Goal: Transaction & Acquisition: Purchase product/service

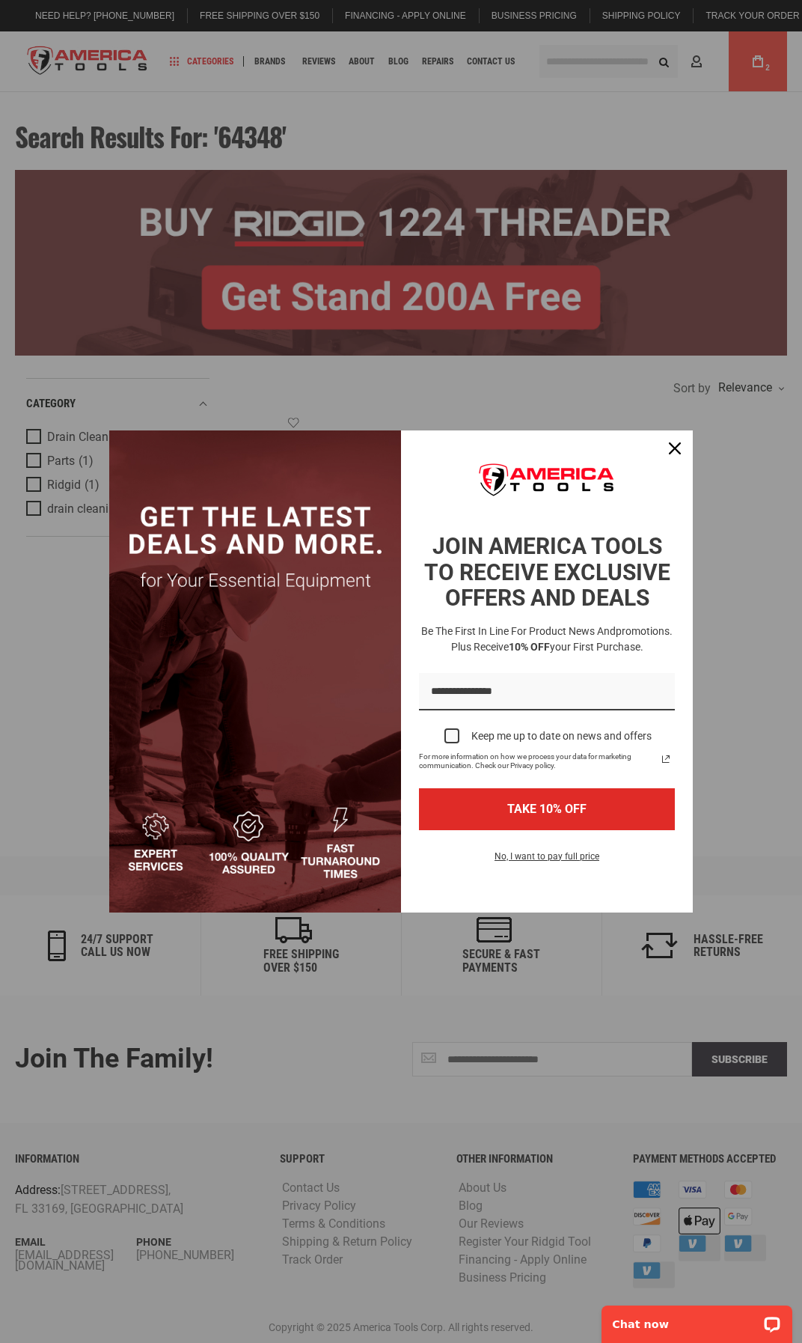
click at [604, 79] on div "Marketing offer form" at bounding box center [401, 671] width 802 height 1343
click at [677, 452] on icon "close icon" at bounding box center [675, 448] width 12 height 12
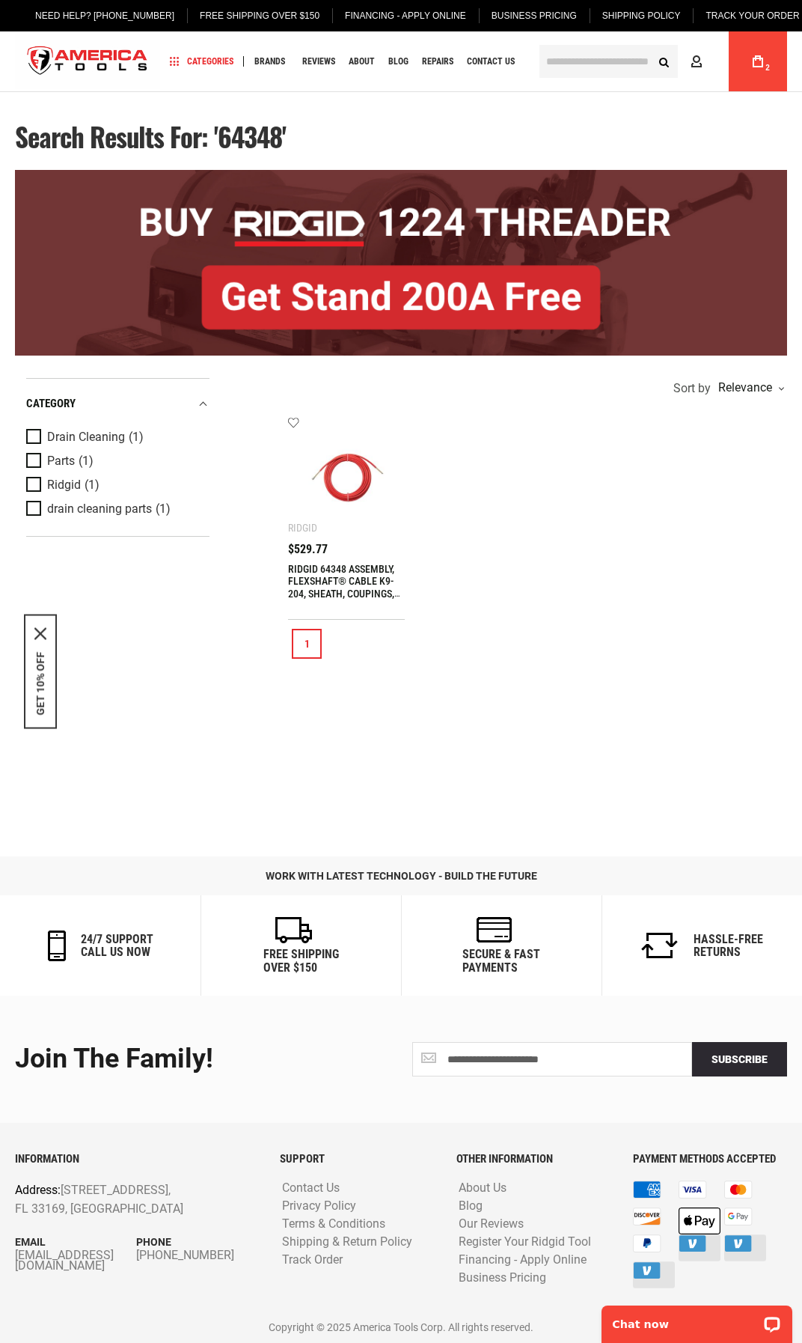
click at [558, 61] on input "text" at bounding box center [609, 61] width 138 height 33
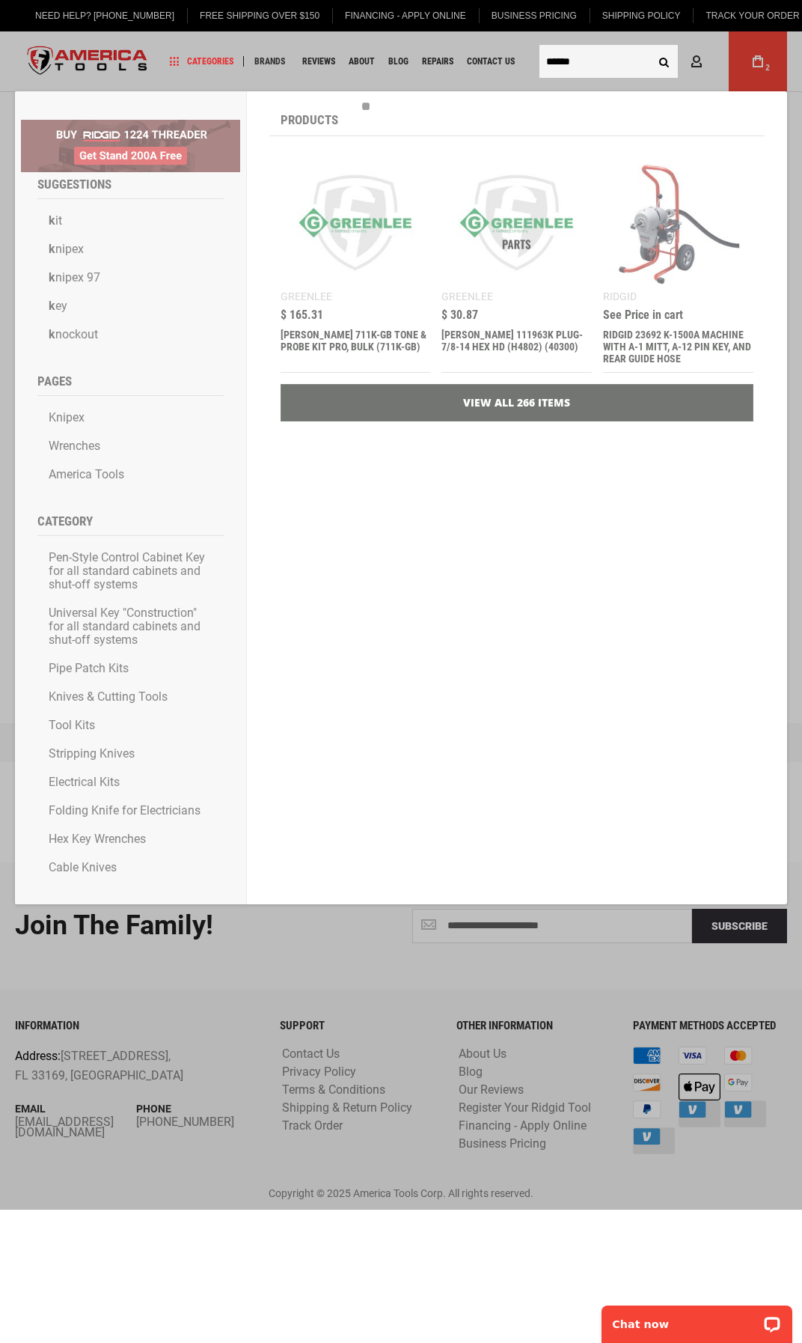
type input "******"
click at [650, 47] on button "Search" at bounding box center [664, 61] width 28 height 28
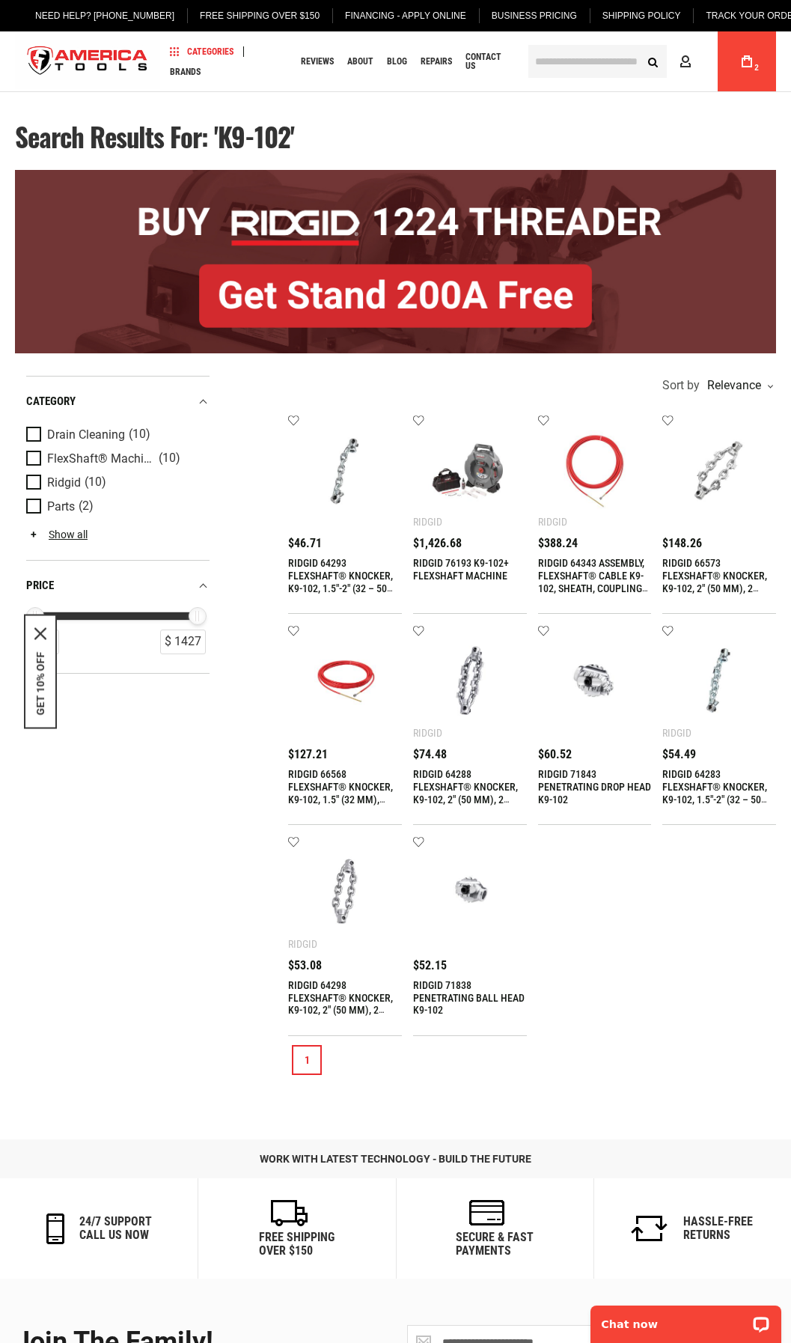
click at [437, 496] on img at bounding box center [470, 471] width 84 height 84
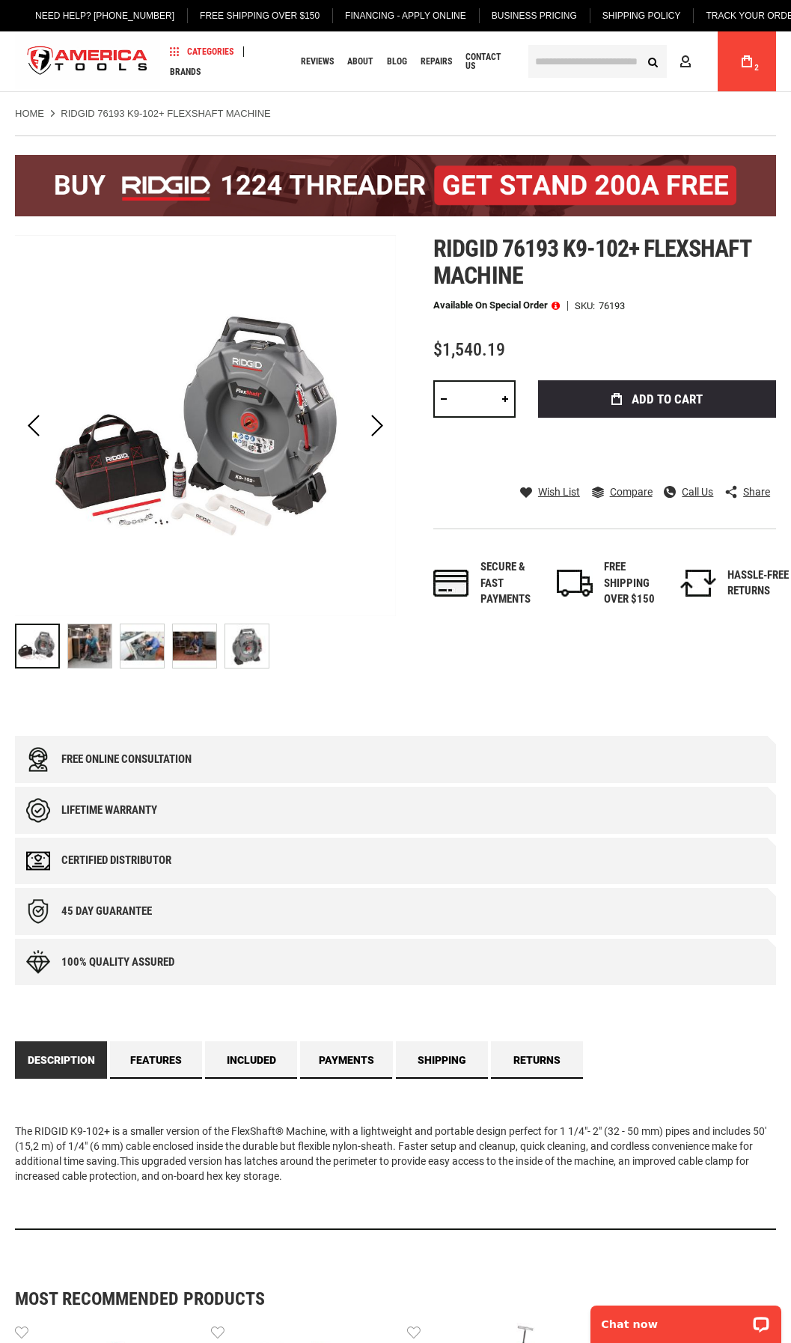
click at [86, 641] on img "RIDGID 76193 K9-102+ FLEXSHAFT MACHINE" at bounding box center [89, 645] width 43 height 43
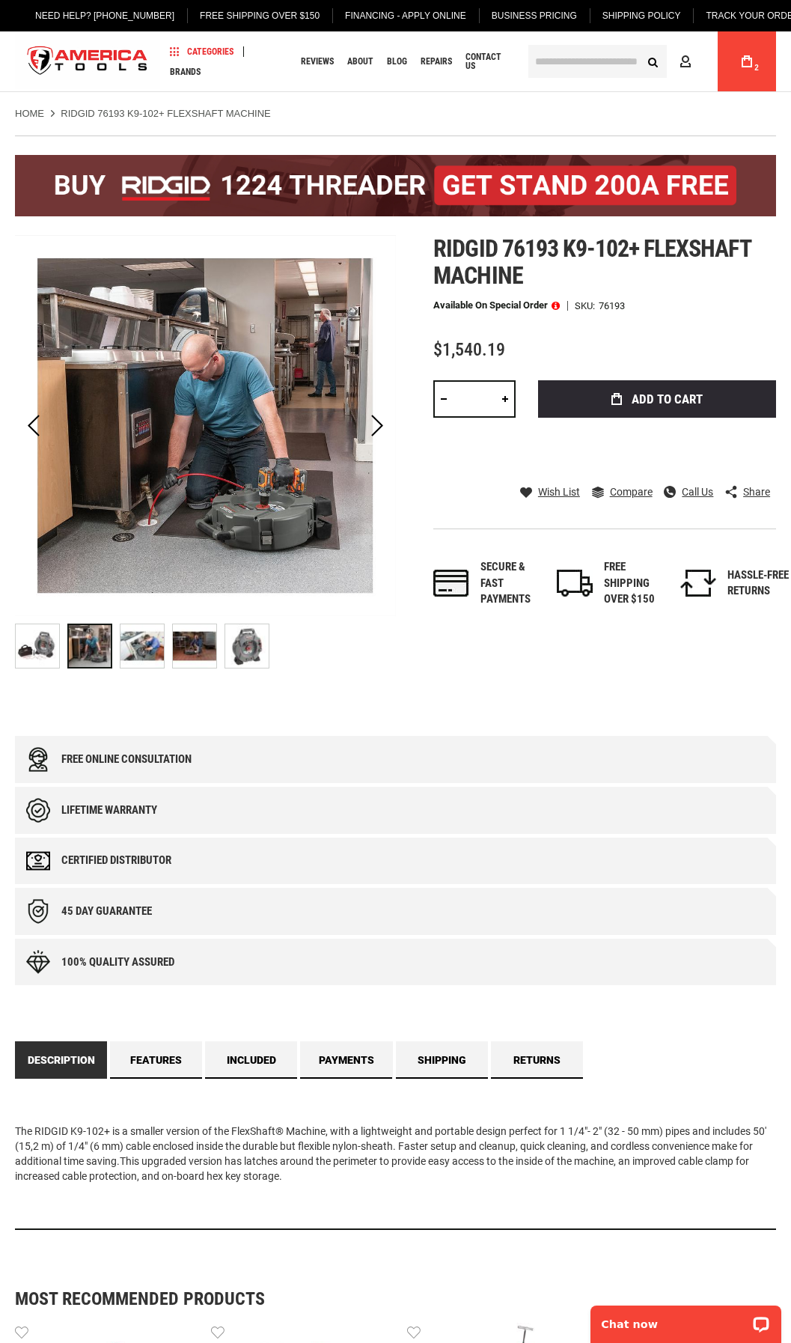
click at [125, 641] on img "RIDGID 76193 K9-102+ FLEXSHAFT MACHINE" at bounding box center [142, 645] width 43 height 43
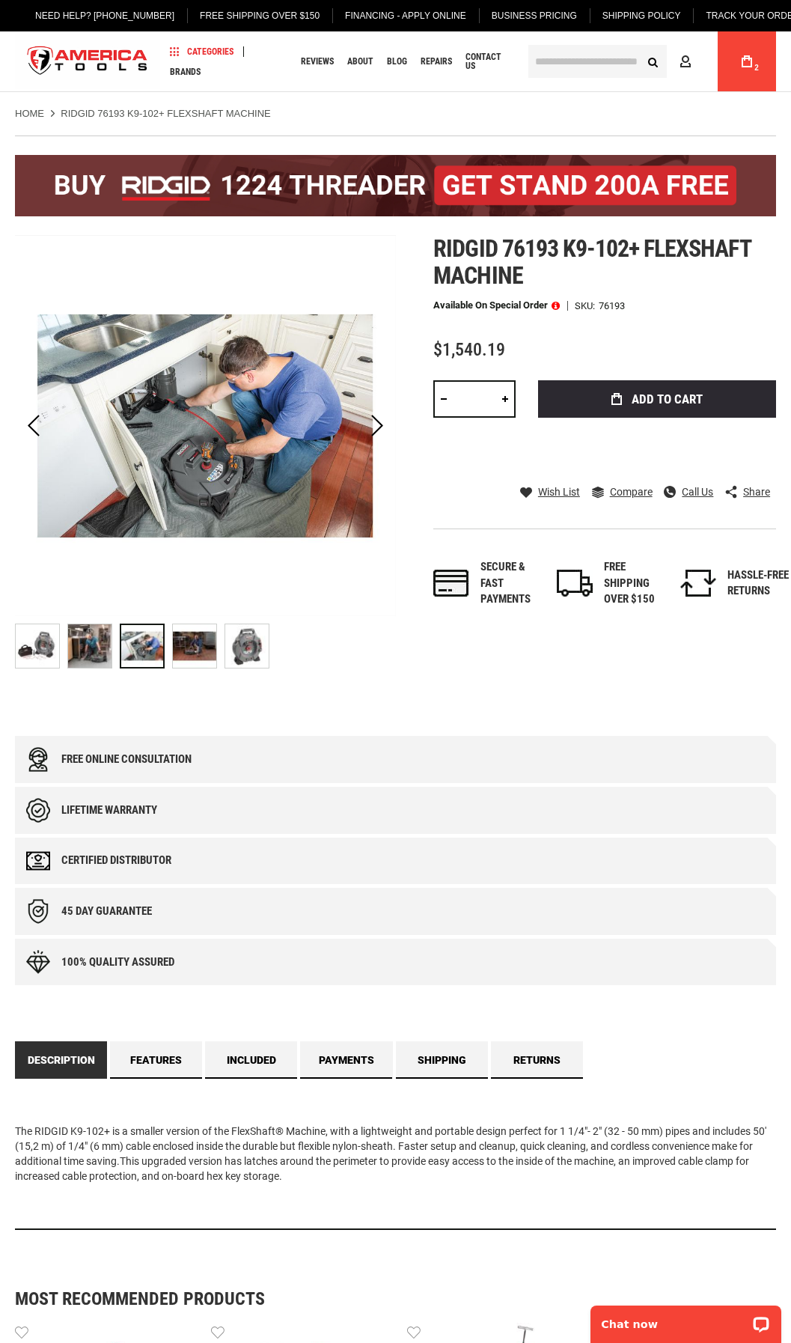
click at [188, 644] on img "RIDGID 76193 K9-102+ FLEXSHAFT MACHINE" at bounding box center [194, 645] width 43 height 43
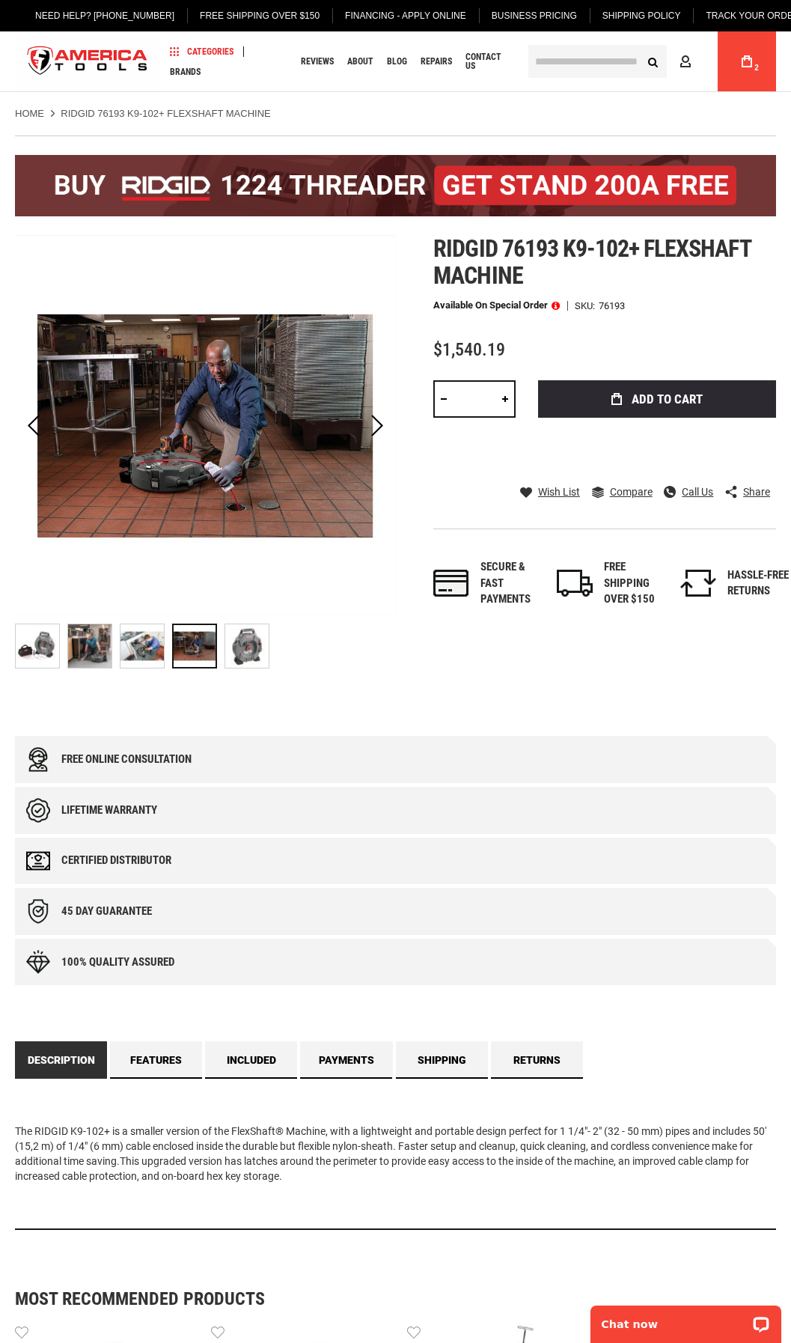
click at [235, 644] on img "RIDGID 76193 K9-102+ FLEXSHAFT MACHINE" at bounding box center [246, 645] width 43 height 43
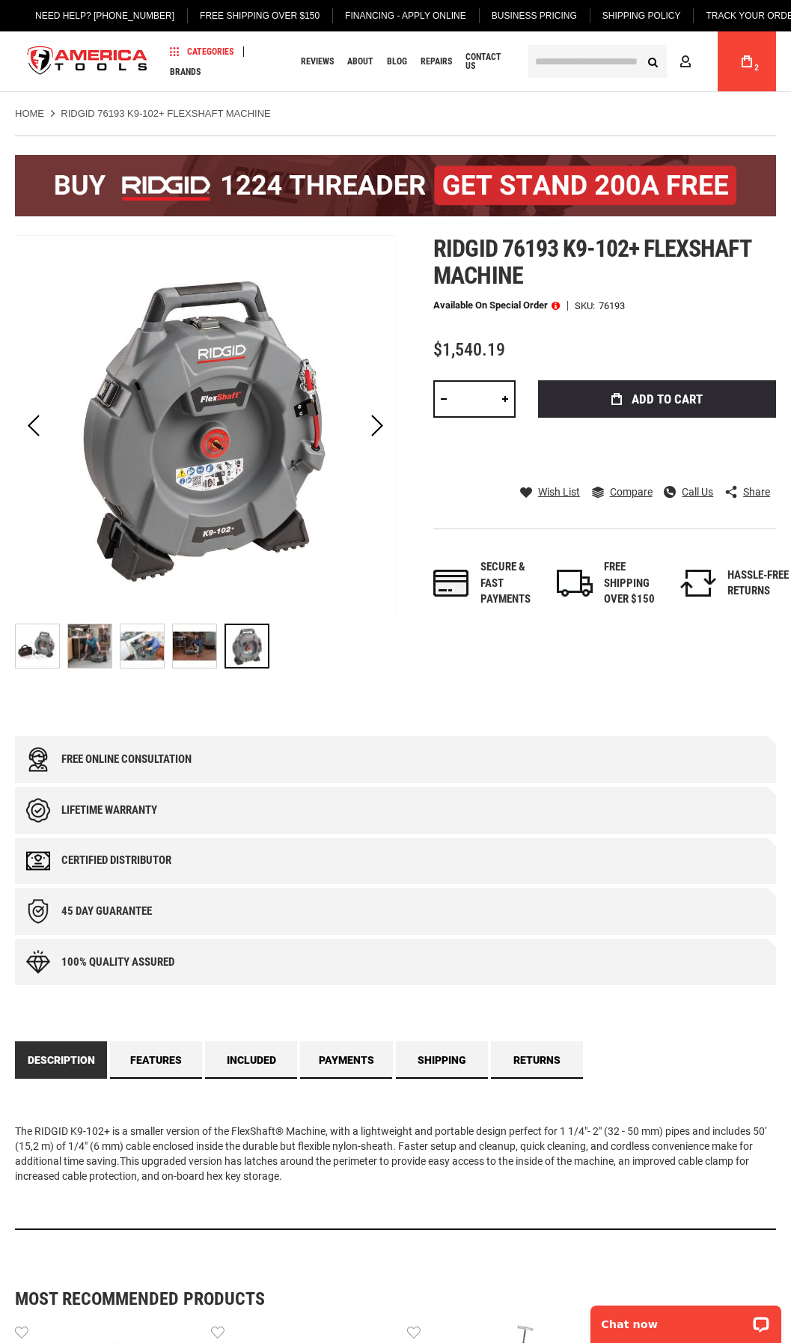
click at [43, 644] on img "RIDGID 76193 K9-102+ FLEXSHAFT MACHINE" at bounding box center [37, 645] width 43 height 43
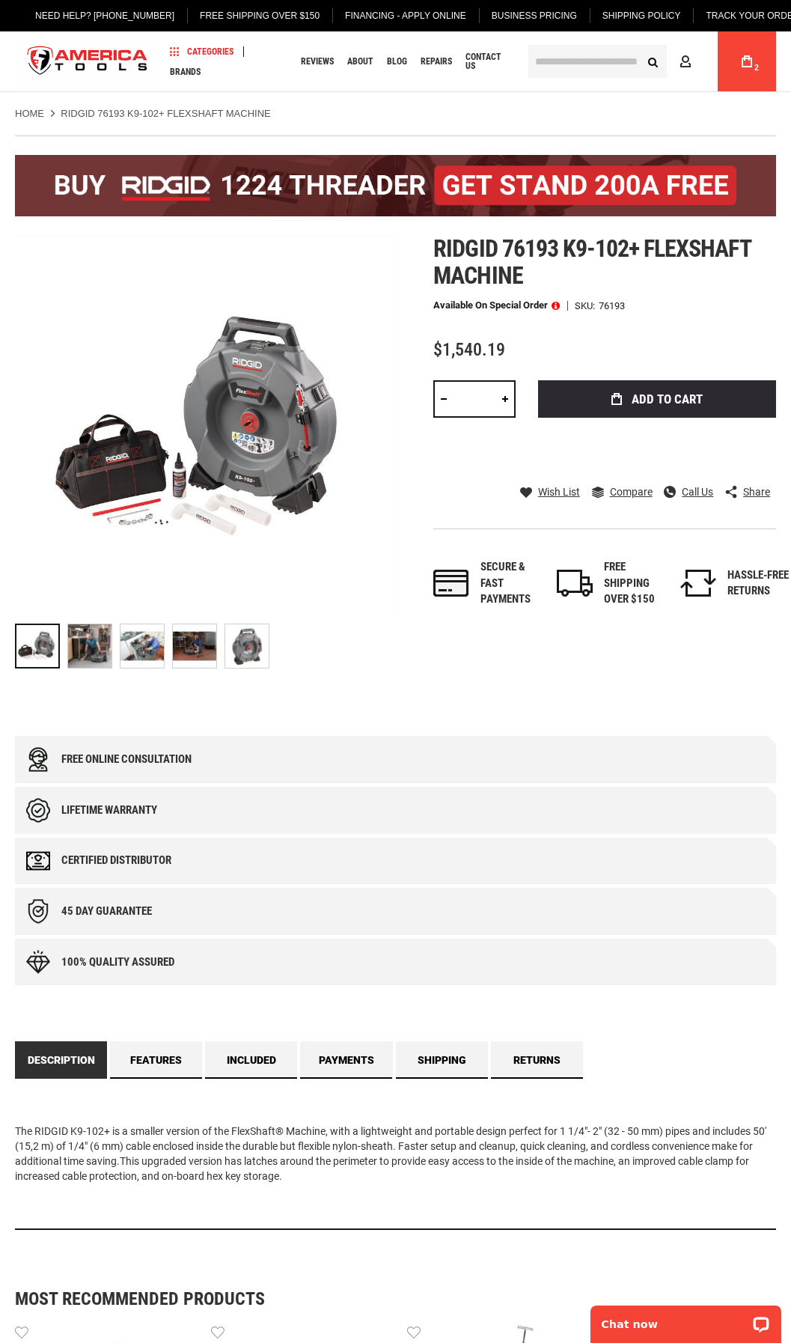
click at [568, 62] on input "text" at bounding box center [597, 61] width 138 height 33
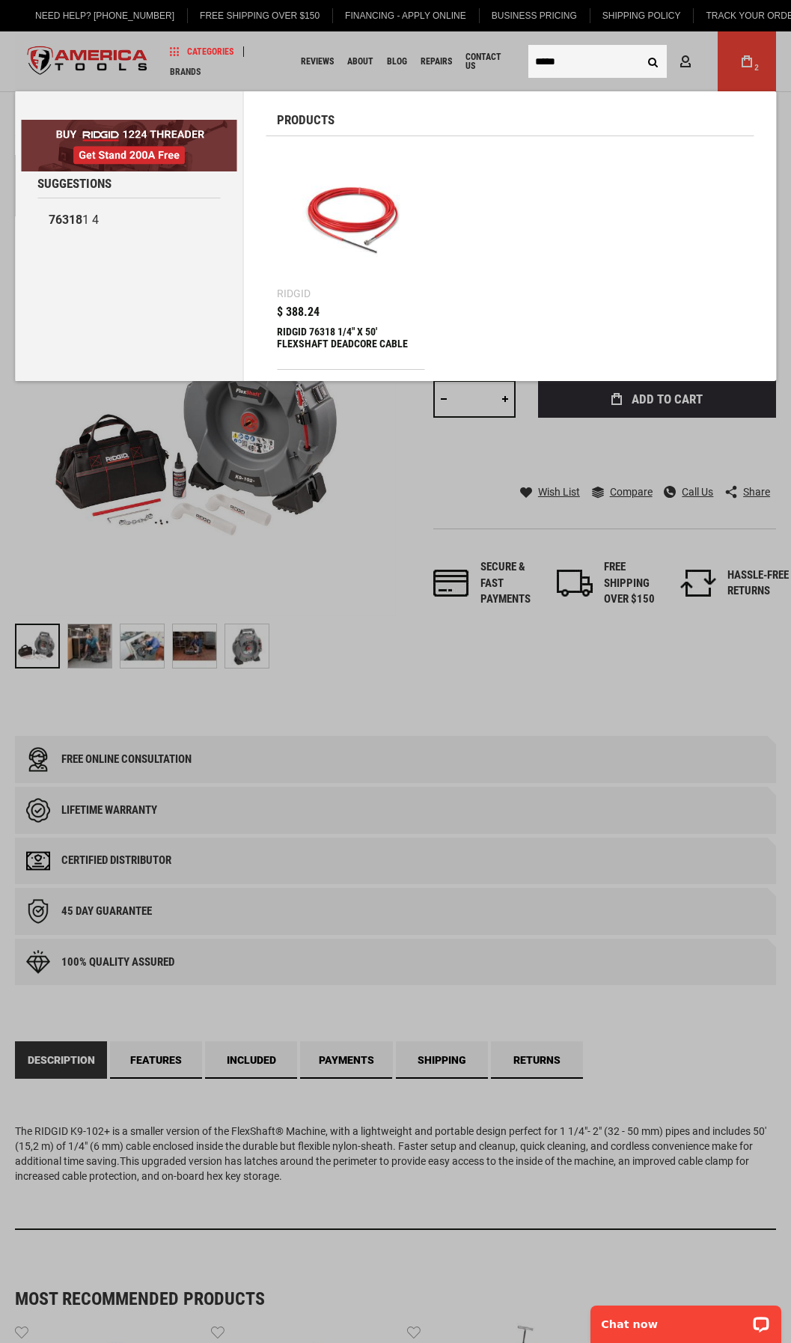
type input "*****"
click at [350, 224] on img at bounding box center [350, 221] width 132 height 132
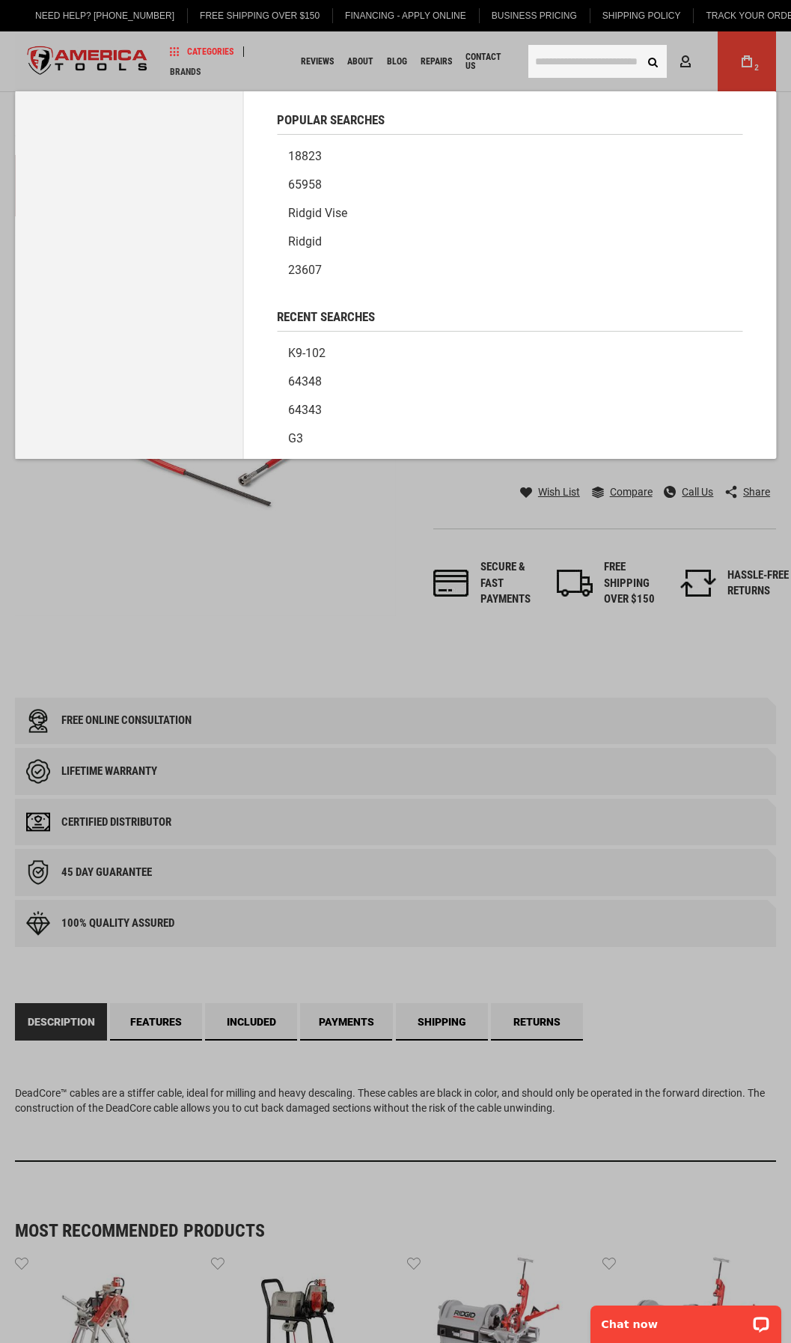
click at [550, 63] on input "text" at bounding box center [597, 61] width 138 height 33
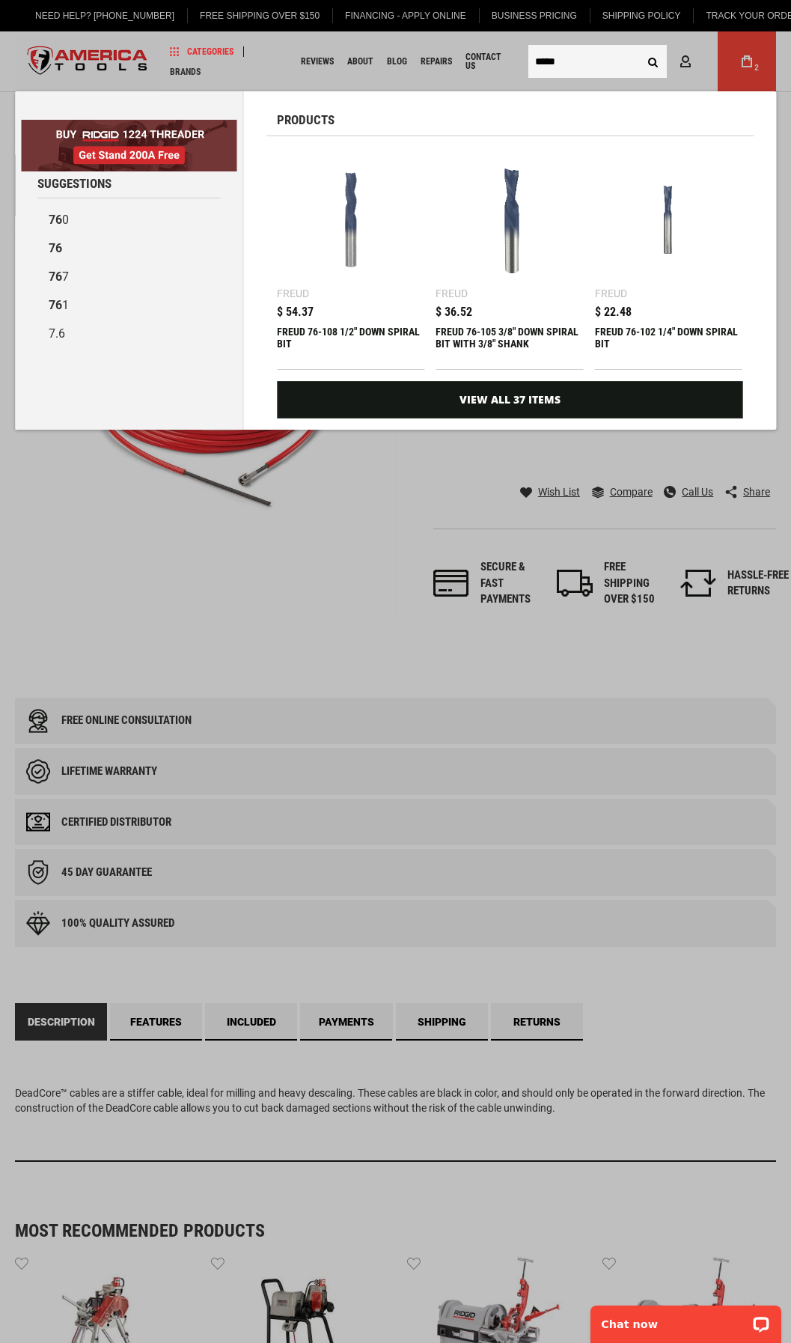
type input "*****"
click at [638, 47] on button "Search" at bounding box center [652, 61] width 28 height 28
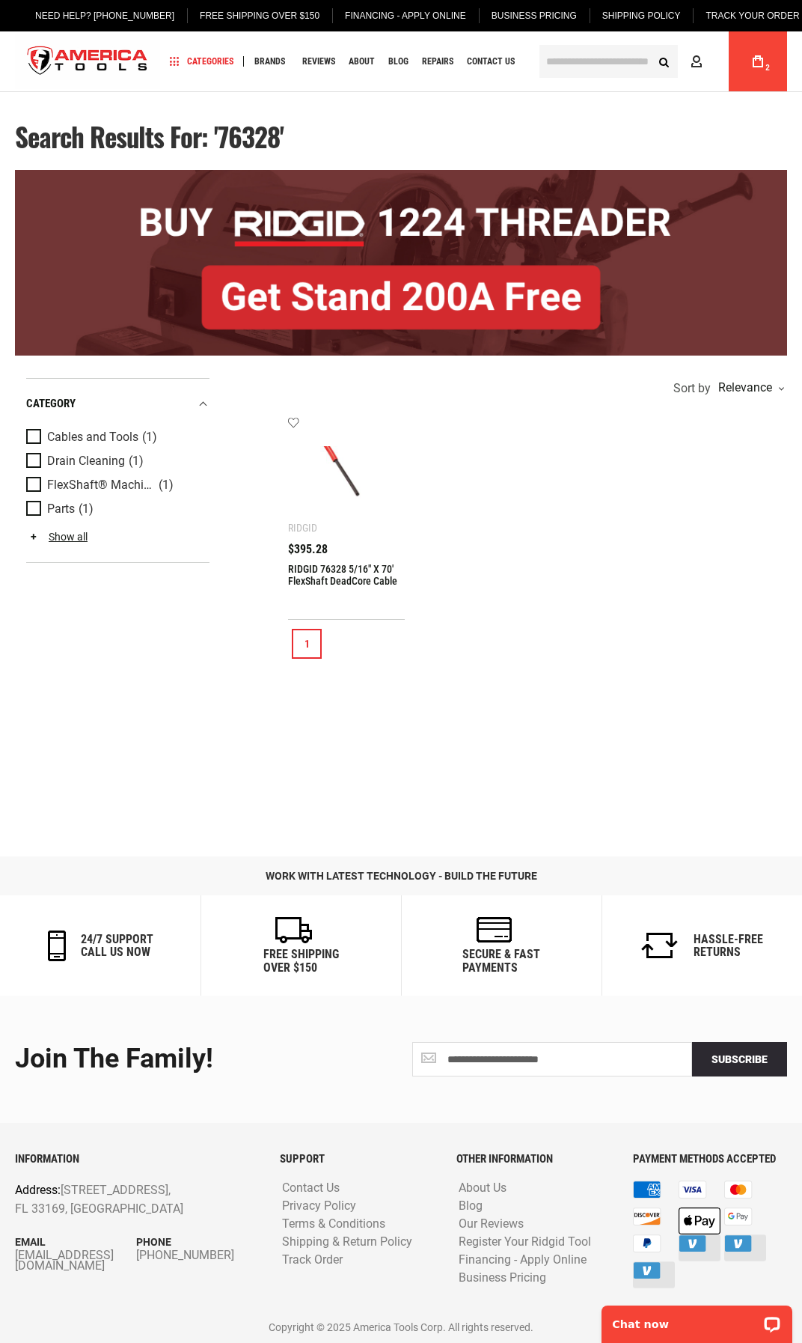
click at [329, 510] on img at bounding box center [346, 475] width 87 height 87
